Goal: Information Seeking & Learning: Learn about a topic

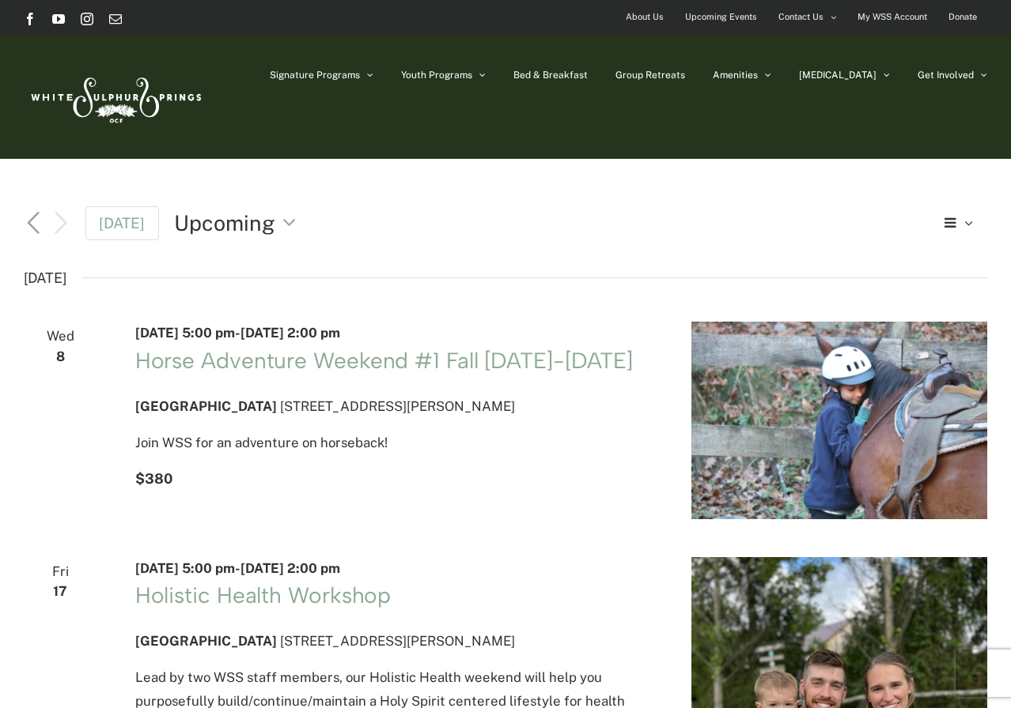
drag, startPoint x: 211, startPoint y: 96, endPoint x: 540, endPoint y: 175, distance: 338.1
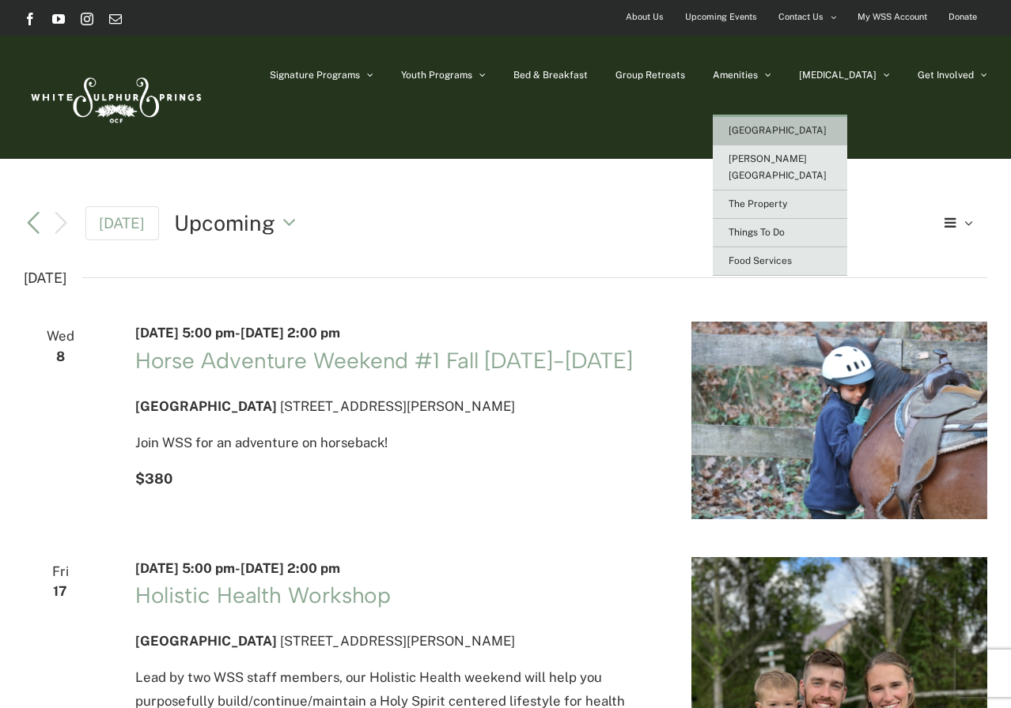
click at [811, 119] on link "[GEOGRAPHIC_DATA]" at bounding box center [779, 131] width 134 height 28
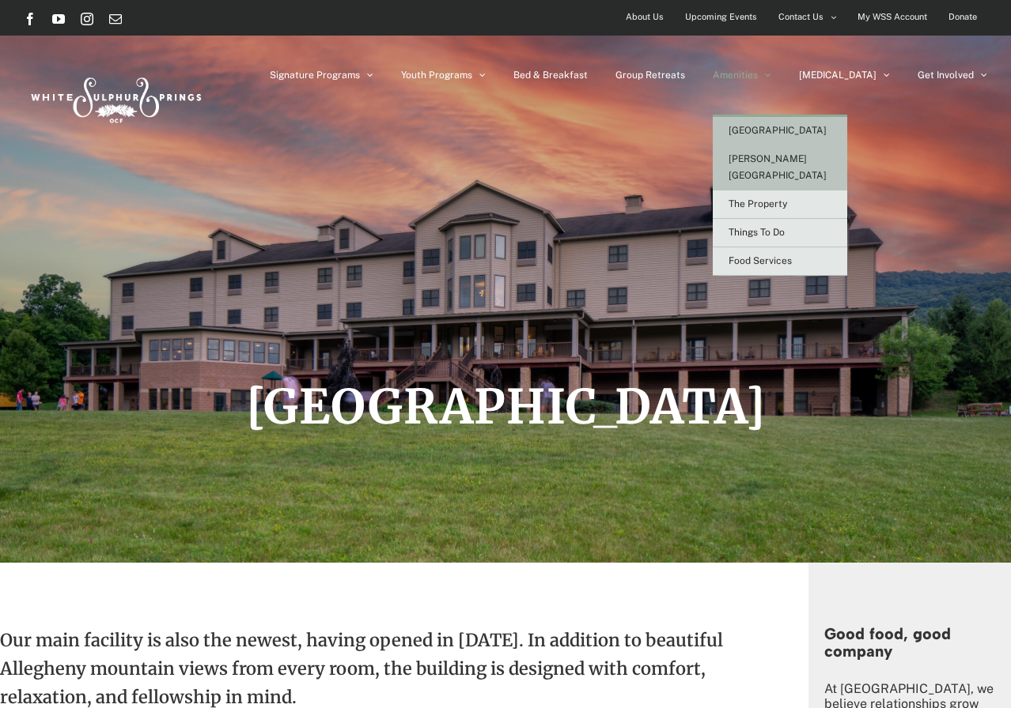
click at [799, 162] on span "[PERSON_NAME][GEOGRAPHIC_DATA]" at bounding box center [777, 167] width 98 height 28
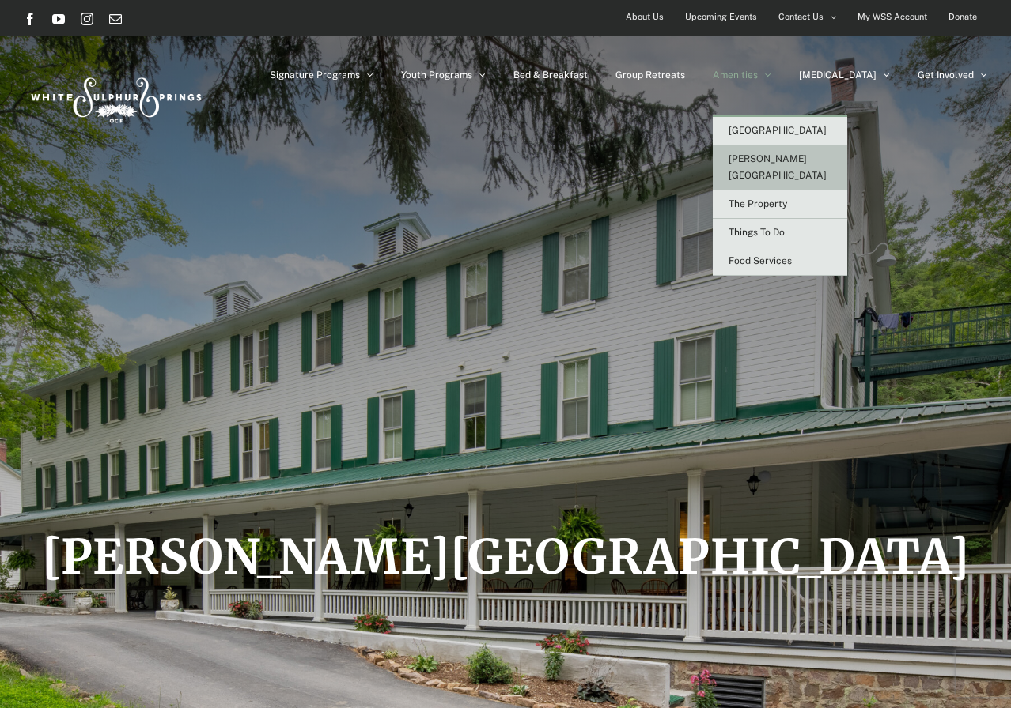
click at [771, 70] on link "Amenities" at bounding box center [741, 75] width 59 height 79
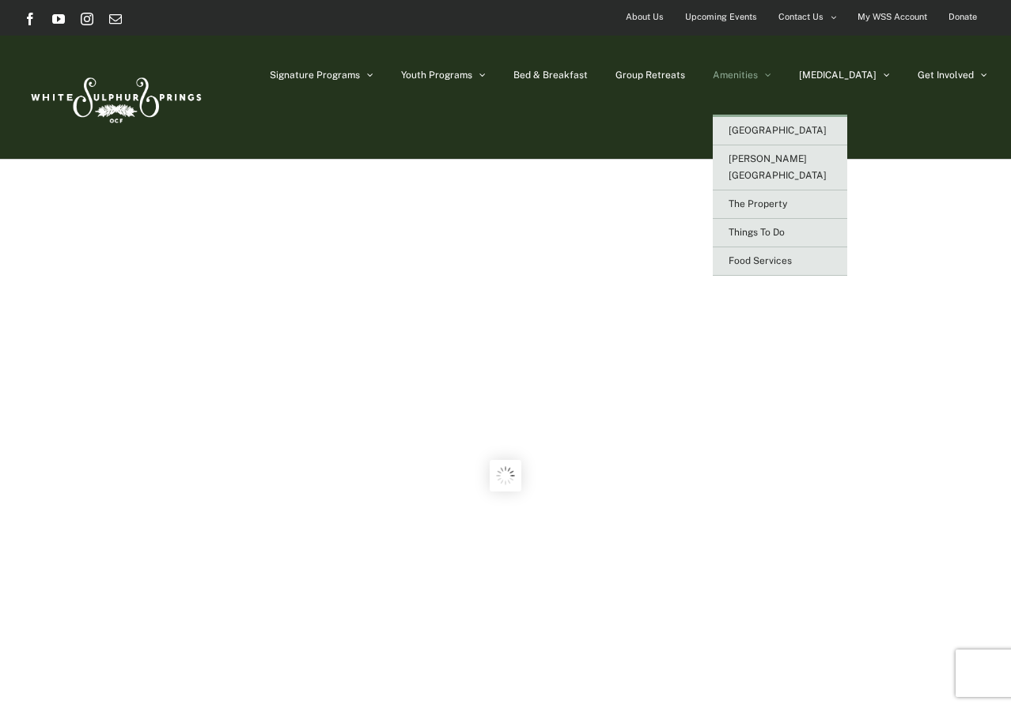
click at [758, 71] on span "Amenities" at bounding box center [734, 74] width 45 height 9
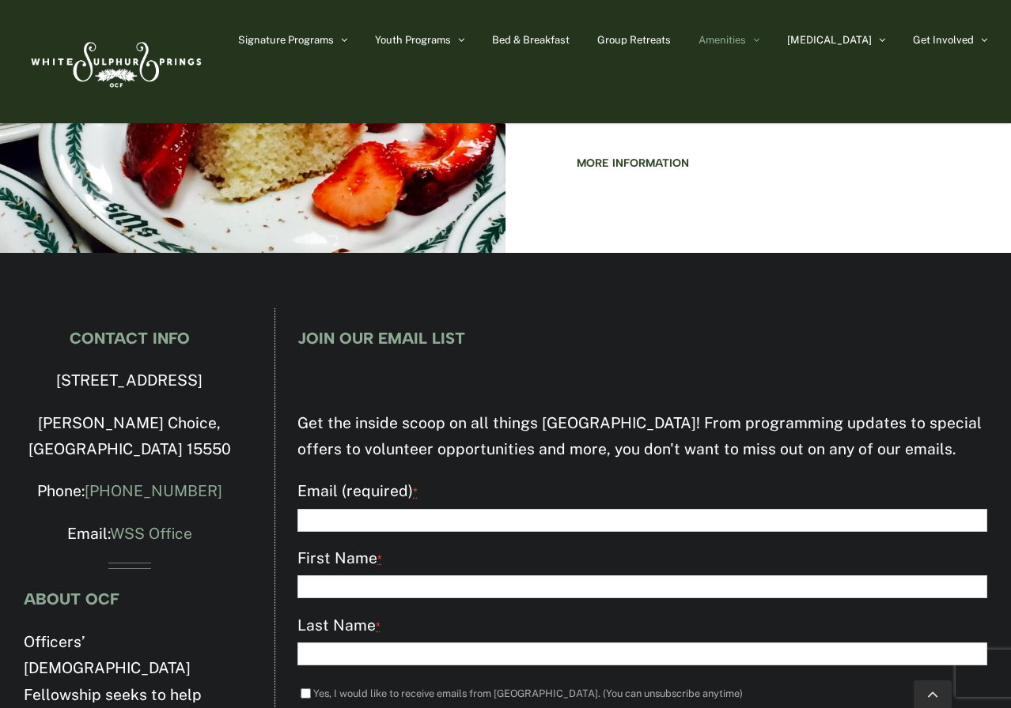
scroll to position [2710, 0]
